Goal: Task Accomplishment & Management: Manage account settings

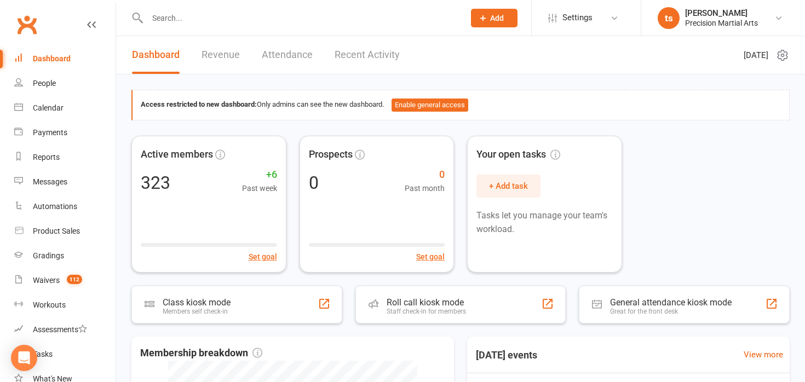
click at [168, 13] on input "text" at bounding box center [300, 17] width 313 height 15
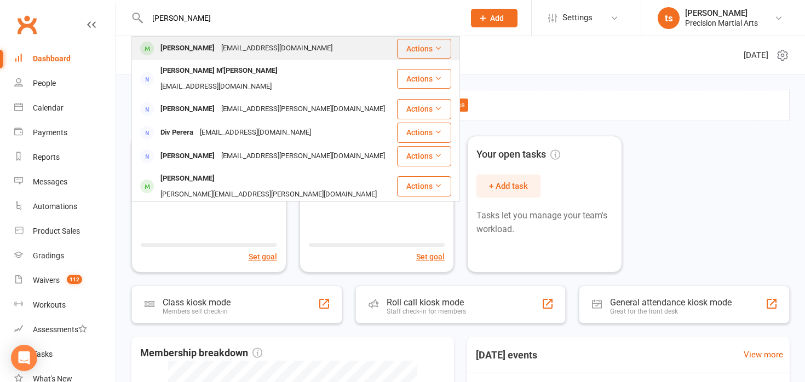
type input "[PERSON_NAME]"
click at [242, 45] on div "[EMAIL_ADDRESS][DOMAIN_NAME]" at bounding box center [277, 49] width 118 height 16
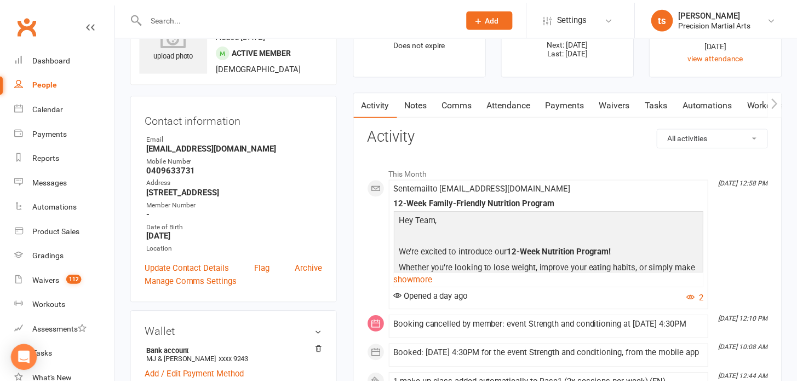
scroll to position [58, 0]
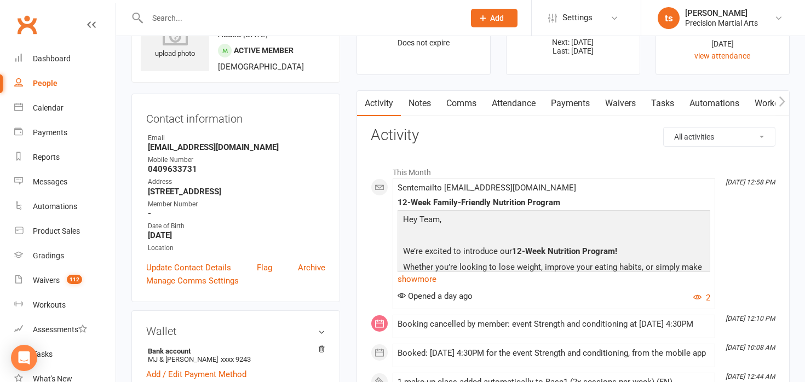
click at [561, 101] on link "Payments" at bounding box center [570, 103] width 54 height 25
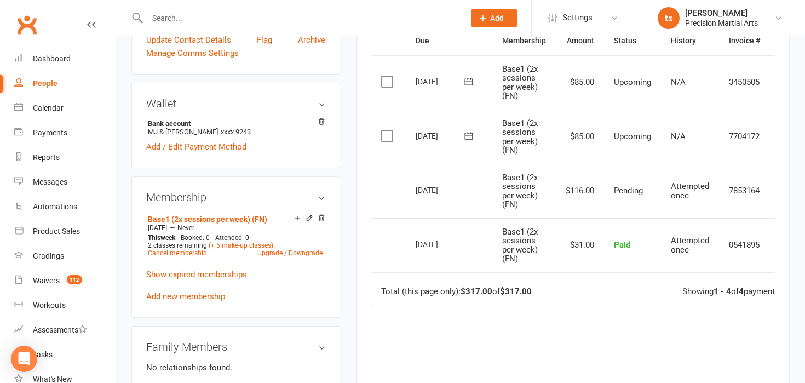
scroll to position [0, 30]
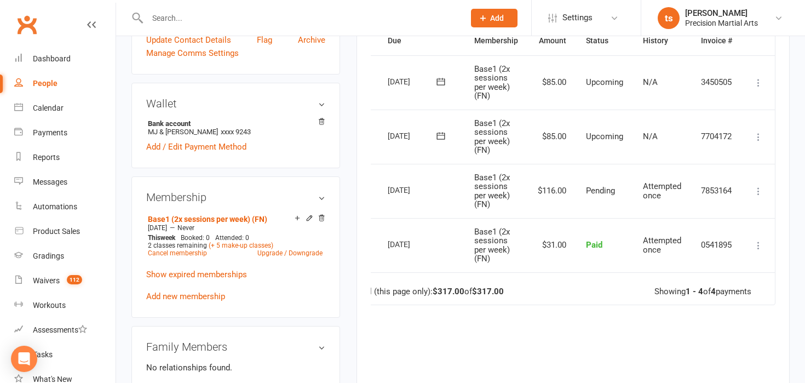
click at [756, 136] on icon at bounding box center [758, 136] width 11 height 11
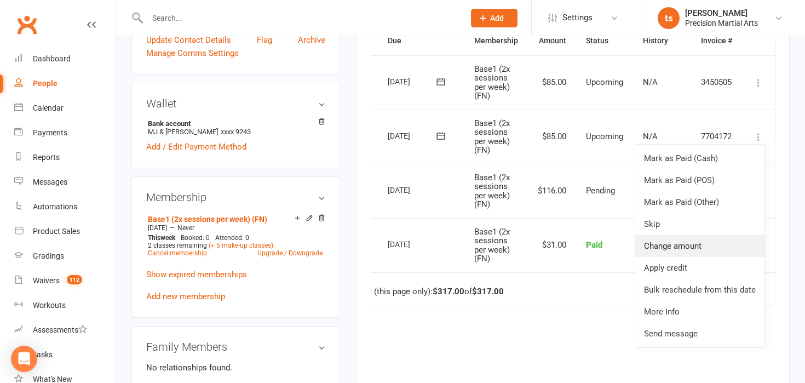
click at [663, 238] on link "Change amount" at bounding box center [699, 246] width 129 height 22
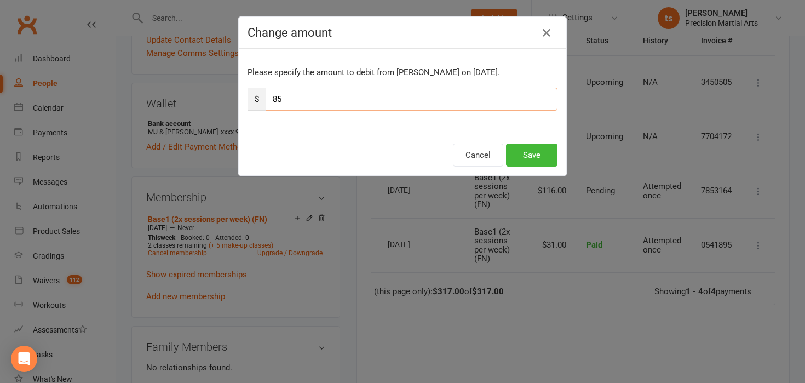
click at [357, 108] on input "85" at bounding box center [412, 99] width 292 height 23
type input "8"
type input "210"
click at [545, 151] on button "Save" at bounding box center [531, 154] width 51 height 23
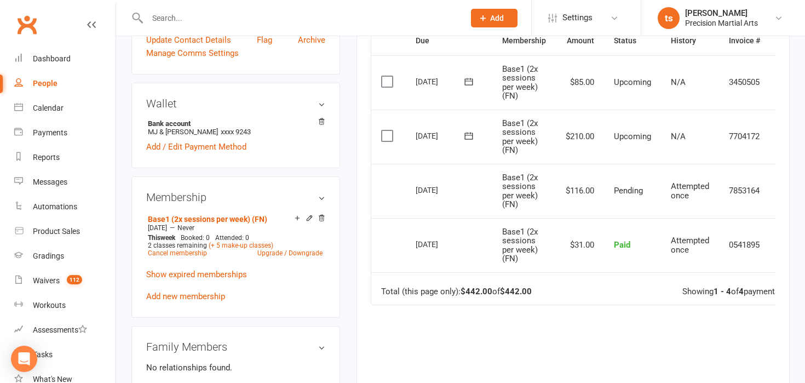
scroll to position [0, 0]
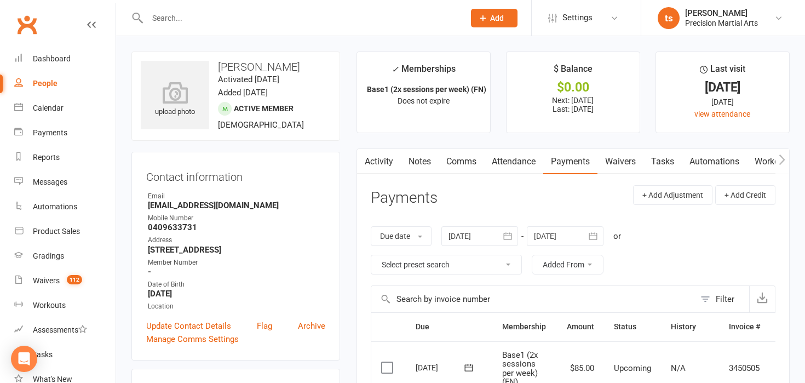
click at [421, 161] on link "Notes" at bounding box center [420, 161] width 38 height 25
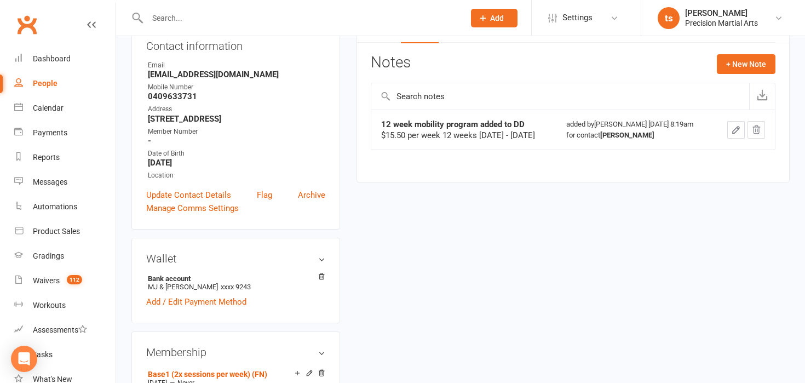
scroll to position [84, 0]
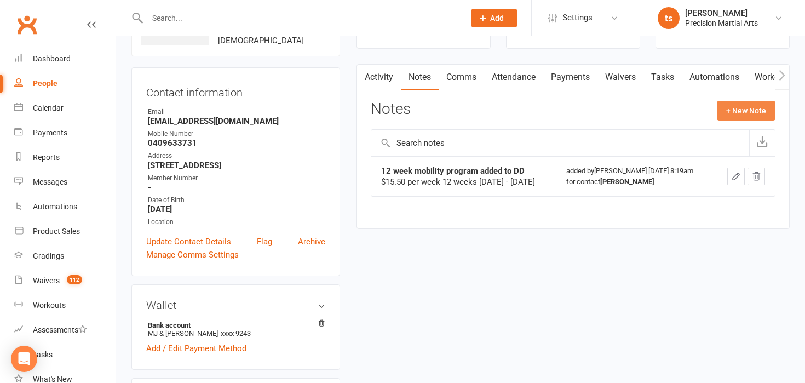
click at [742, 117] on button "+ New Note" at bounding box center [746, 111] width 59 height 20
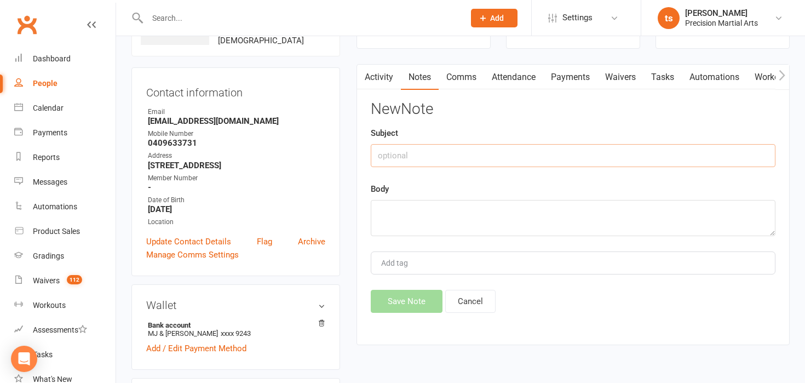
click at [412, 160] on input "text" at bounding box center [573, 155] width 405 height 23
type input "Jacket and shirt added to [DATE]"
click at [408, 210] on textarea at bounding box center [573, 218] width 405 height 36
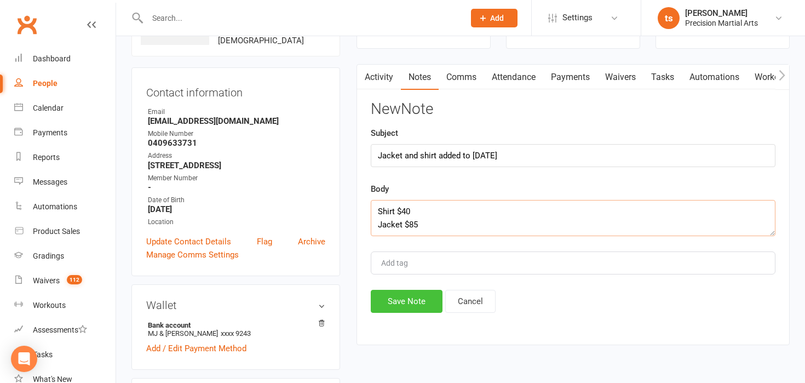
type textarea "Shirt $40 Jacket $85"
click at [399, 291] on button "Save Note" at bounding box center [407, 301] width 72 height 23
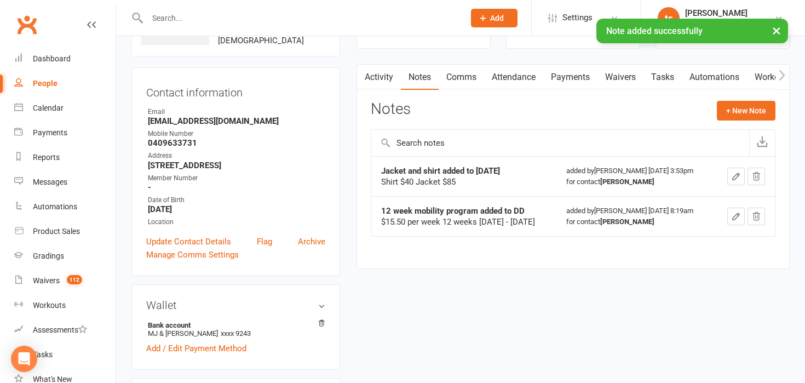
click at [168, 18] on input "text" at bounding box center [300, 17] width 313 height 15
type input "kels"
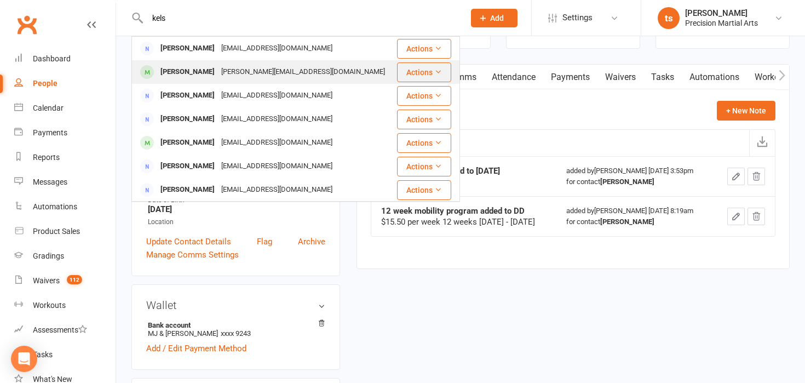
click at [198, 70] on div "[PERSON_NAME]" at bounding box center [187, 72] width 61 height 16
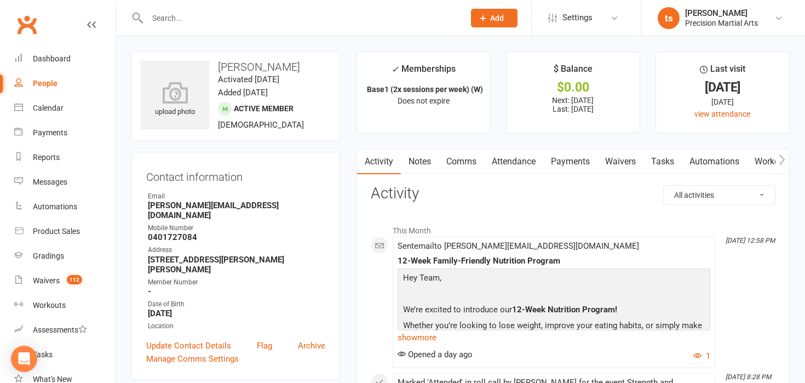
click at [573, 166] on link "Payments" at bounding box center [570, 161] width 54 height 25
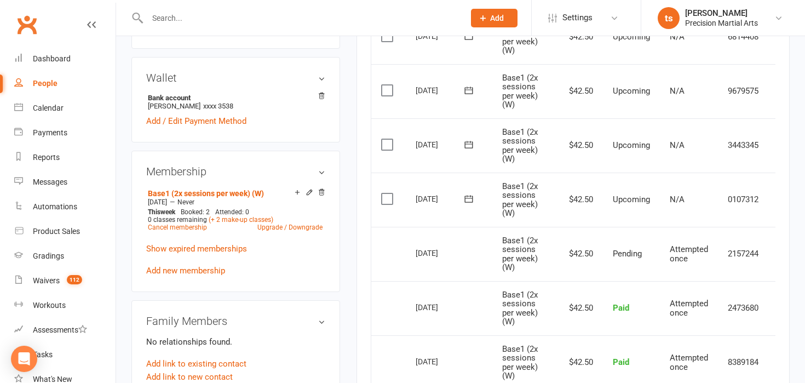
scroll to position [0, 27]
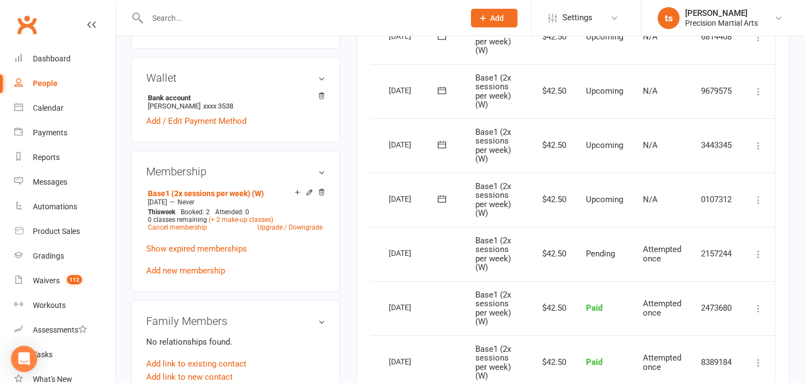
click at [763, 196] on icon at bounding box center [758, 199] width 11 height 11
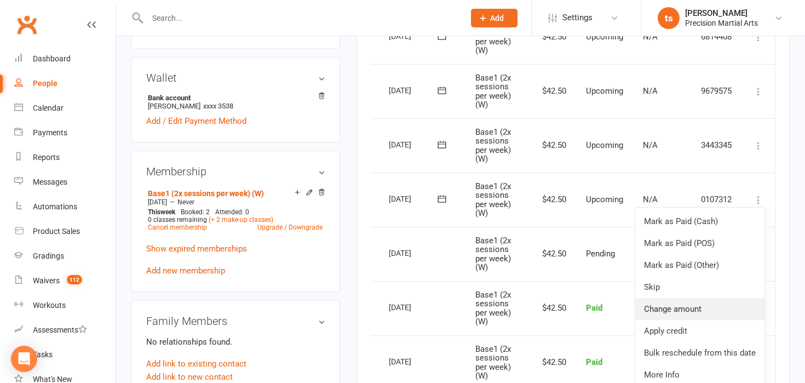
click at [671, 308] on link "Change amount" at bounding box center [699, 309] width 129 height 22
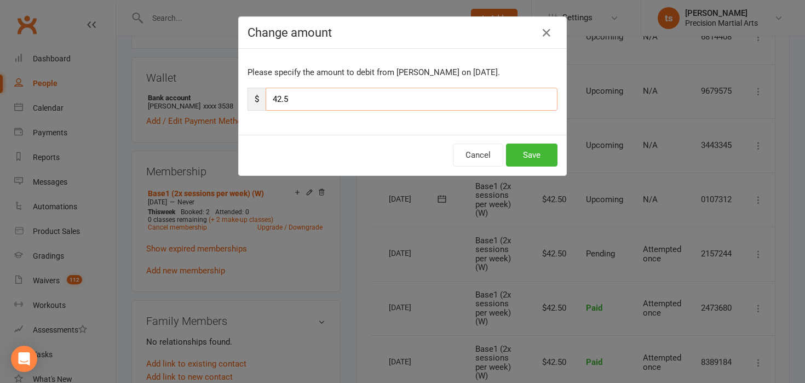
click at [342, 95] on input "42.5" at bounding box center [412, 99] width 292 height 23
type input "4"
type input "167.5"
click at [534, 160] on button "Save" at bounding box center [531, 154] width 51 height 23
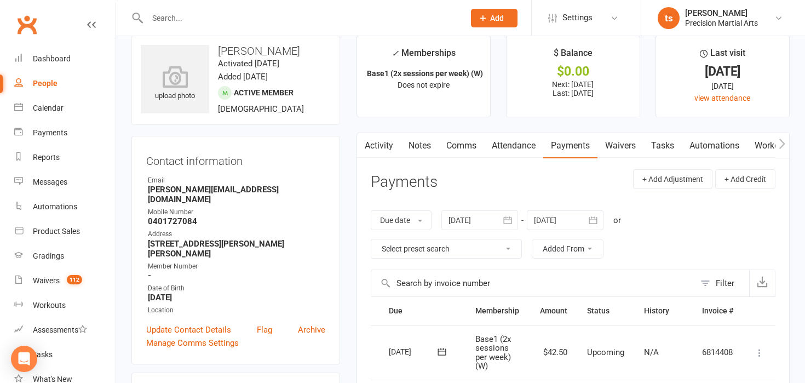
scroll to position [0, 0]
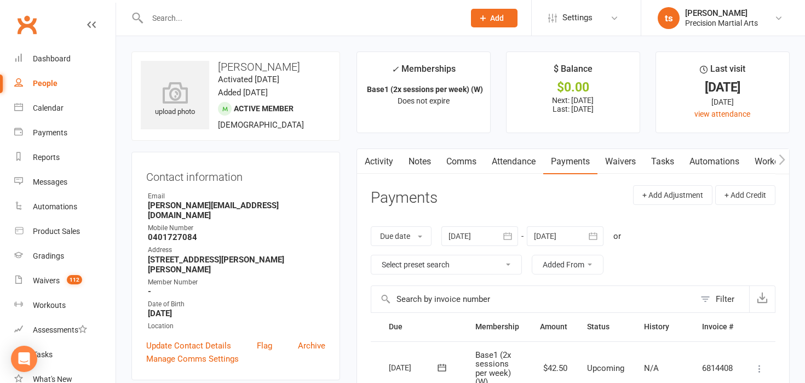
click at [424, 157] on link "Notes" at bounding box center [420, 161] width 38 height 25
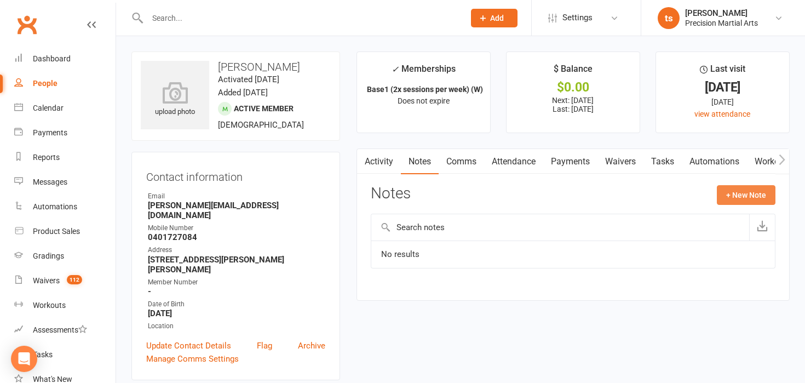
click at [734, 194] on button "+ New Note" at bounding box center [746, 195] width 59 height 20
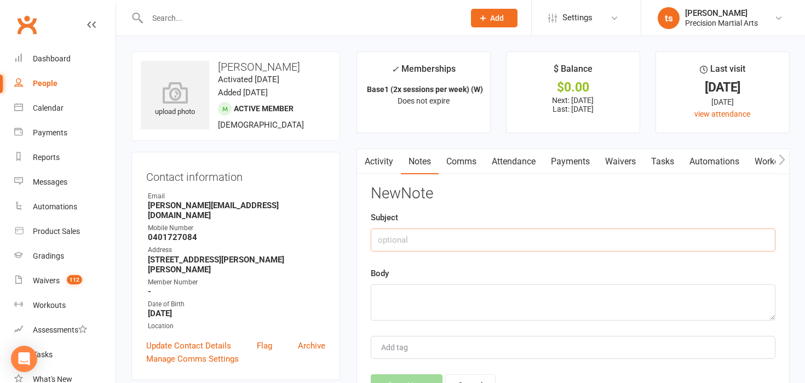
click at [439, 247] on input "text" at bounding box center [573, 239] width 405 height 23
type input "Jacket and shirt added to [DATE]"
click at [429, 298] on textarea at bounding box center [573, 302] width 405 height 36
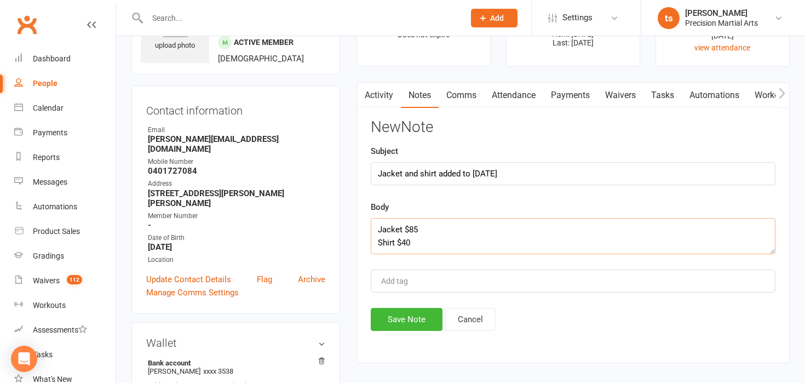
scroll to position [138, 0]
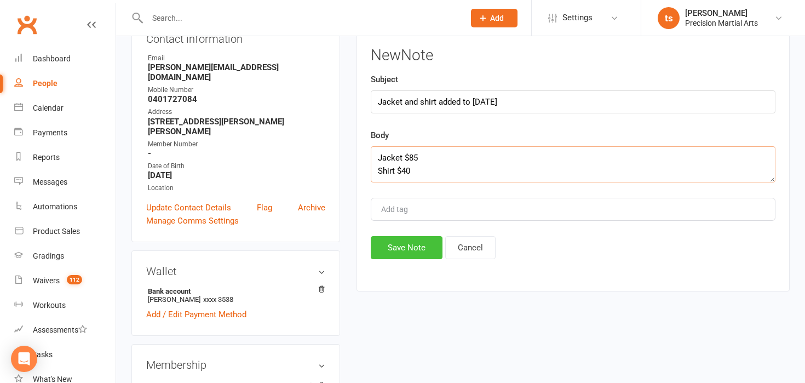
type textarea "Jacket $85 Shirt $40"
click at [420, 254] on button "Save Note" at bounding box center [407, 247] width 72 height 23
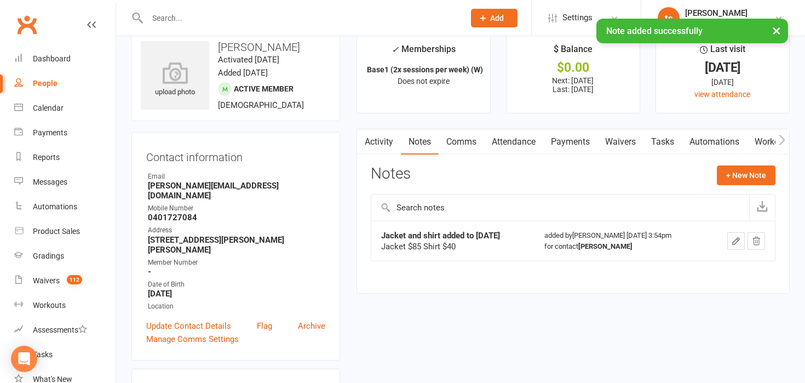
scroll to position [0, 0]
